Goal: Task Accomplishment & Management: Use online tool/utility

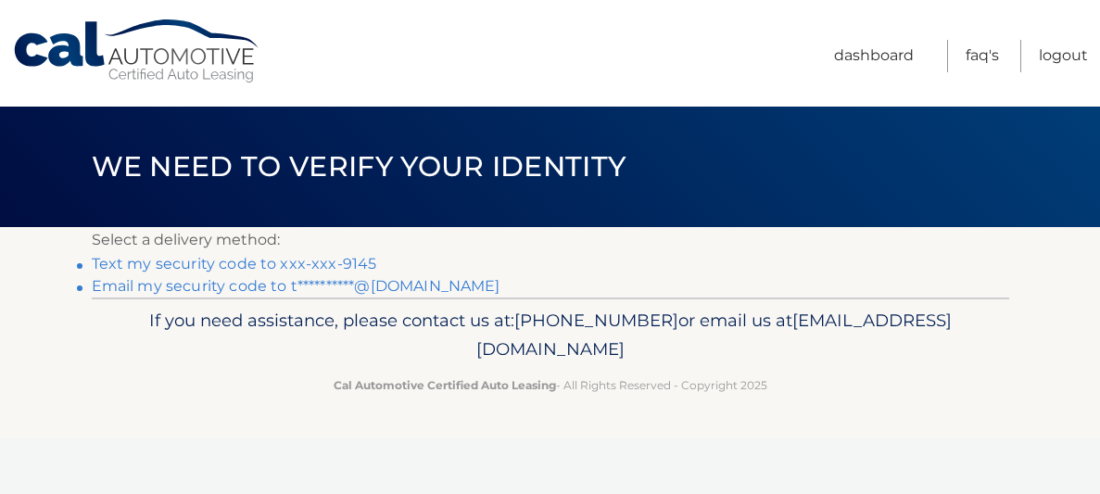
click at [417, 288] on link "**********" at bounding box center [296, 286] width 409 height 18
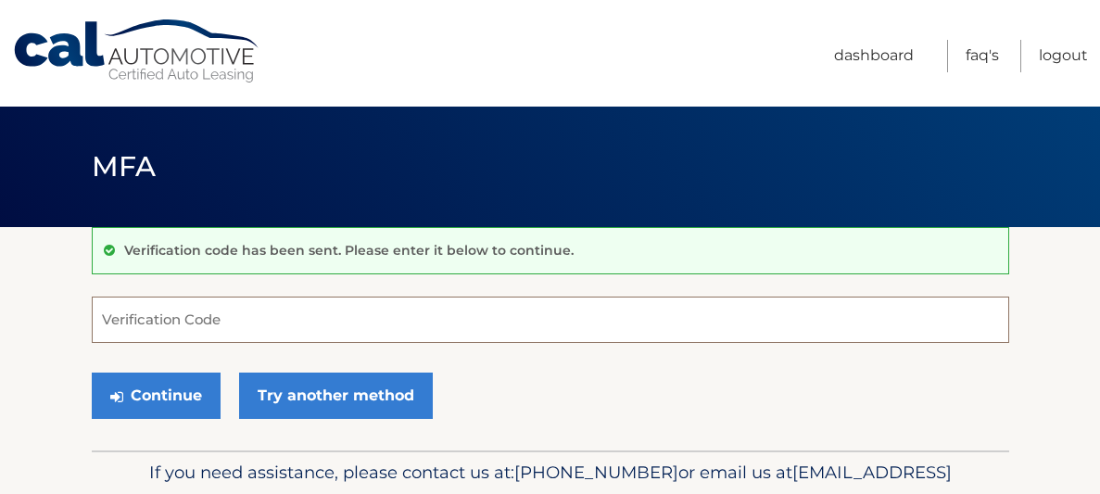
click at [788, 321] on input "Verification Code" at bounding box center [550, 319] width 917 height 46
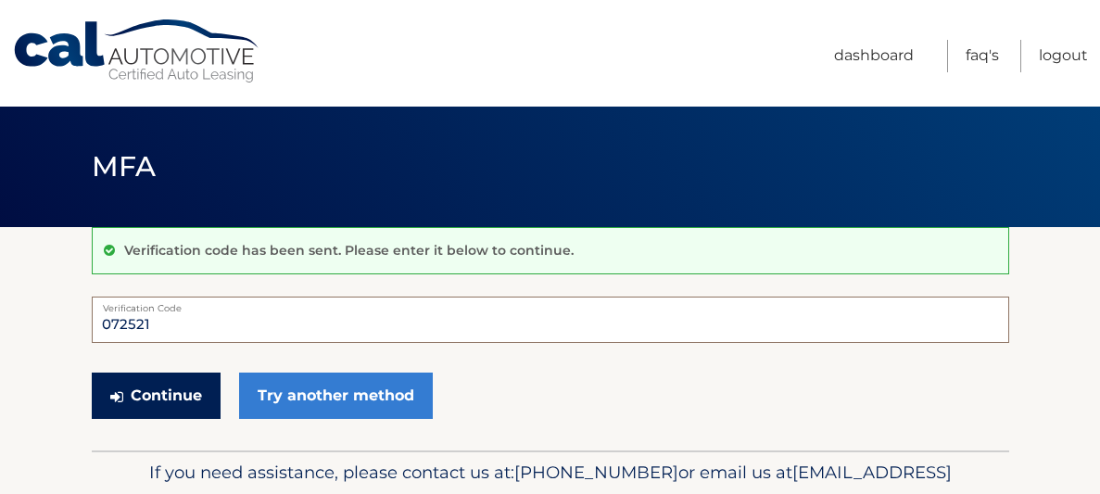
type input "072521"
click at [182, 399] on button "Continue" at bounding box center [156, 395] width 129 height 46
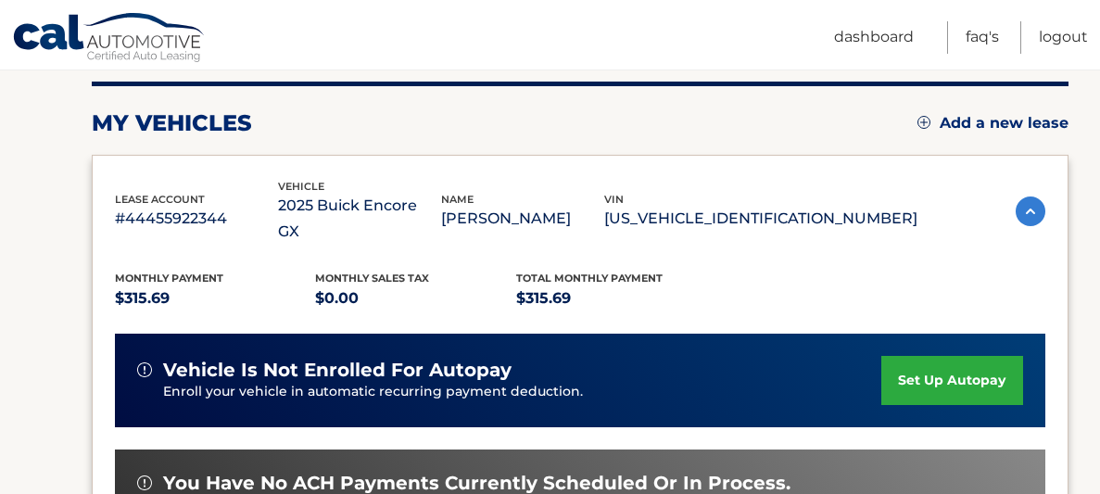
scroll to position [230, 0]
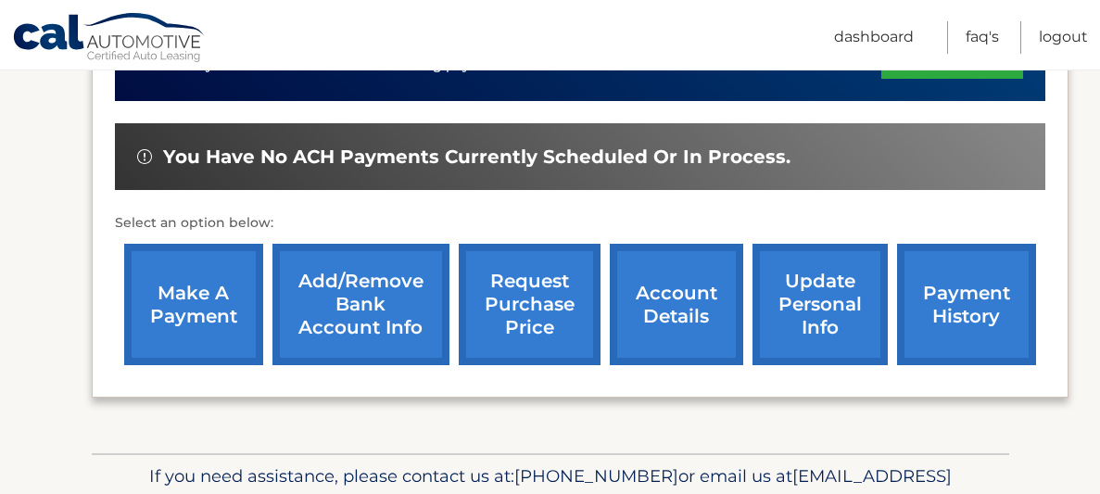
click at [658, 161] on div "You have no ACH payments currently scheduled or in process." at bounding box center [580, 157] width 930 height 68
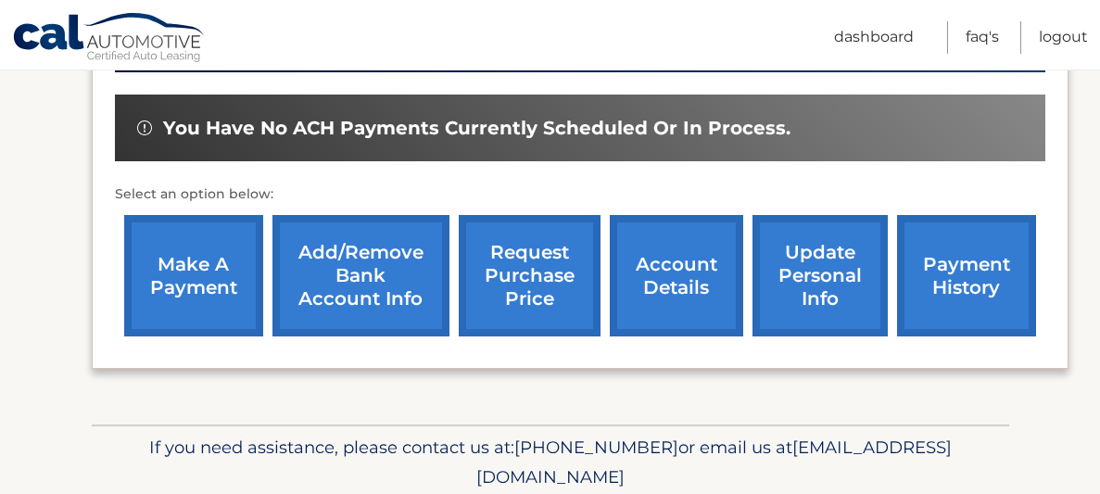
scroll to position [583, 0]
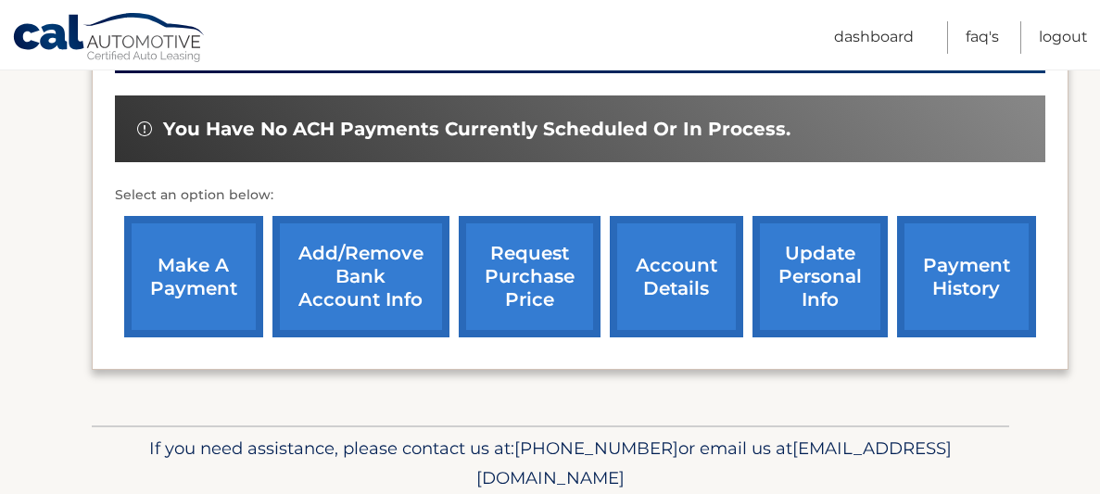
click at [192, 244] on link "make a payment" at bounding box center [193, 276] width 139 height 121
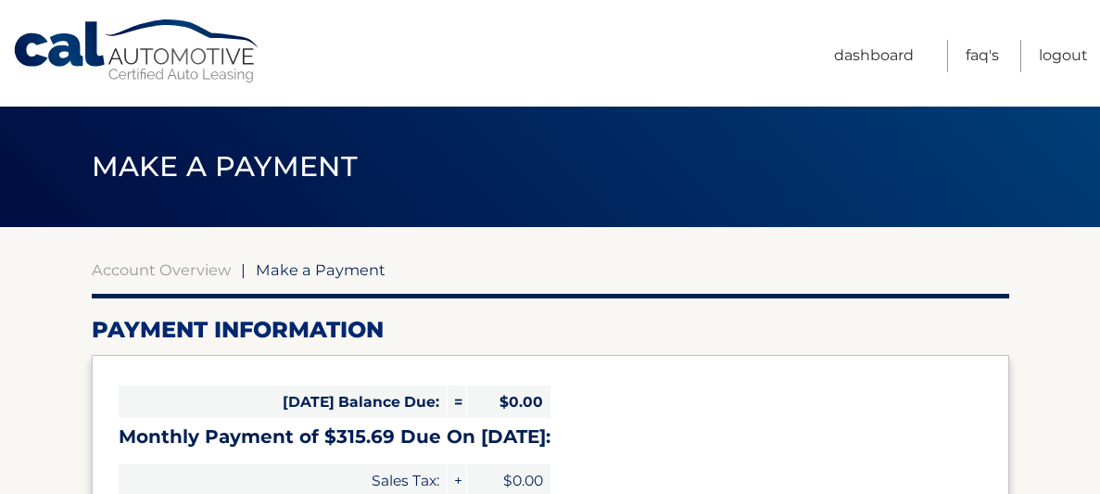
select select "ZDY0ODIxZGEtMTExMS00NWFmLThlMmUtMzY3MjFhYWVlYjE5"
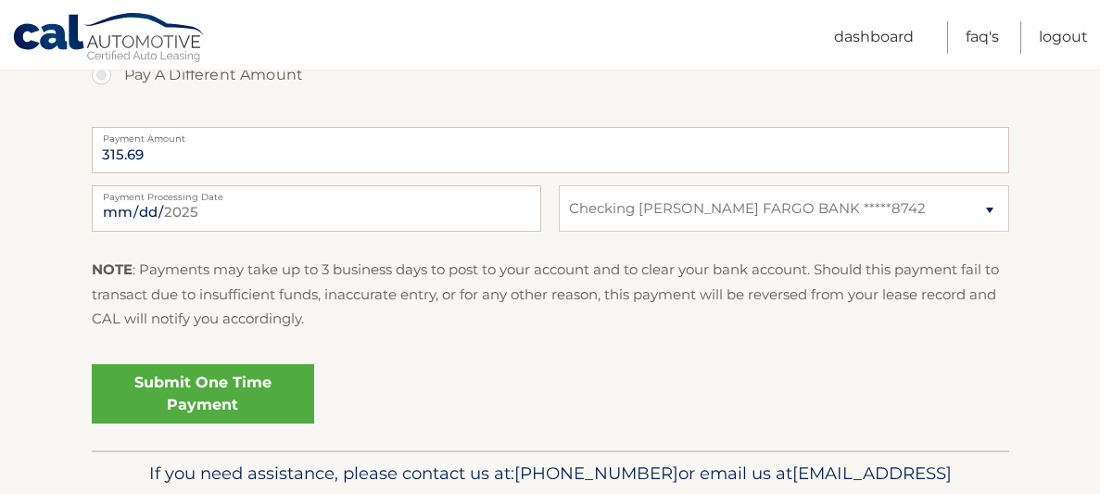
scroll to position [734, 0]
click at [231, 393] on link "Submit One Time Payment" at bounding box center [203, 392] width 222 height 59
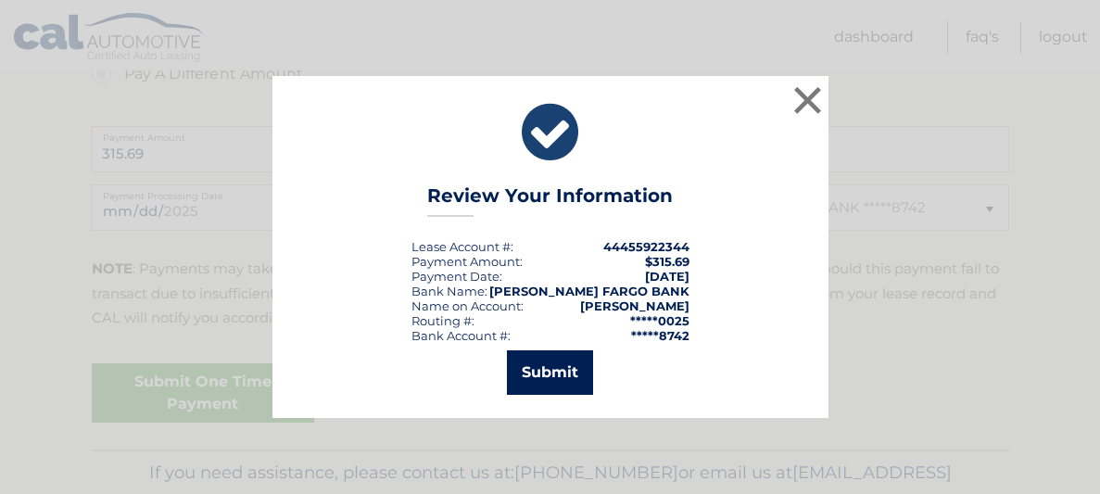
click at [559, 374] on button "Submit" at bounding box center [550, 372] width 86 height 44
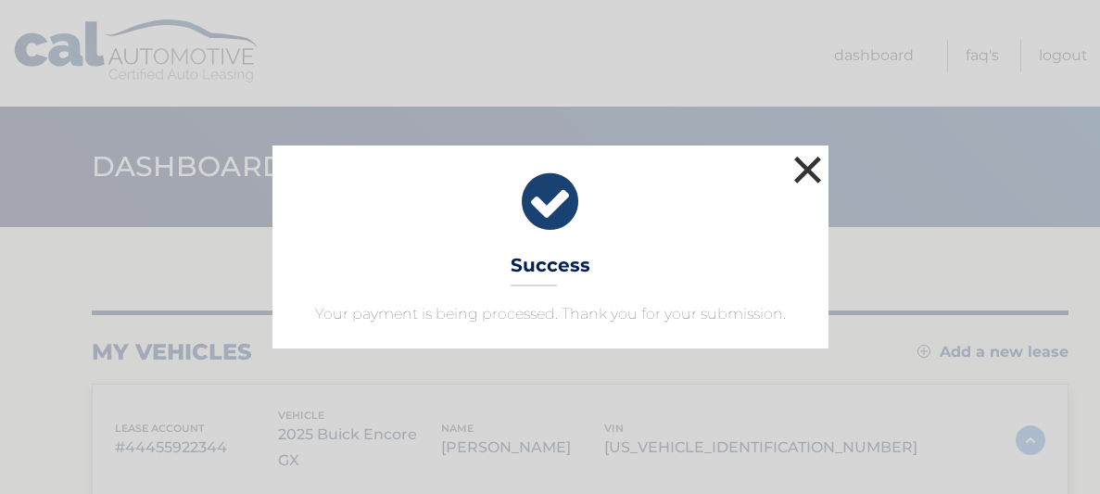
click at [813, 171] on button "×" at bounding box center [807, 169] width 37 height 37
